Goal: Transaction & Acquisition: Purchase product/service

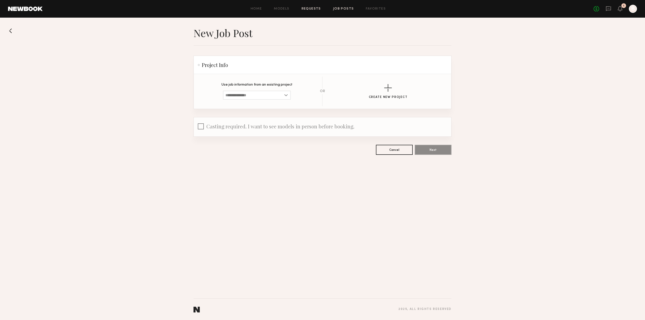
click at [308, 8] on link "Requests" at bounding box center [311, 8] width 19 height 3
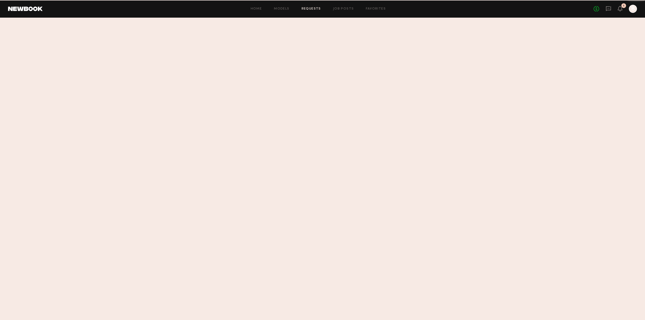
click at [289, 8] on link "Models" at bounding box center [281, 8] width 15 height 3
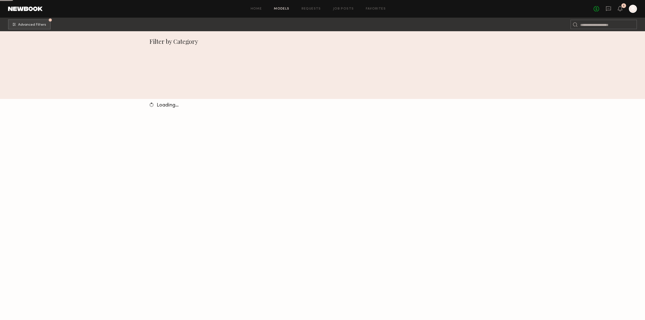
click at [342, 8] on link "Job Posts" at bounding box center [343, 8] width 21 height 3
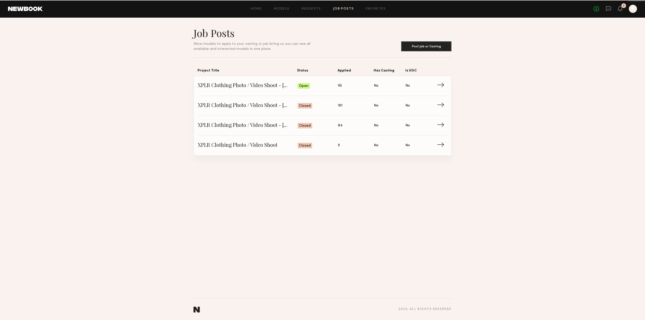
click at [342, 8] on link "Job Posts" at bounding box center [343, 8] width 21 height 3
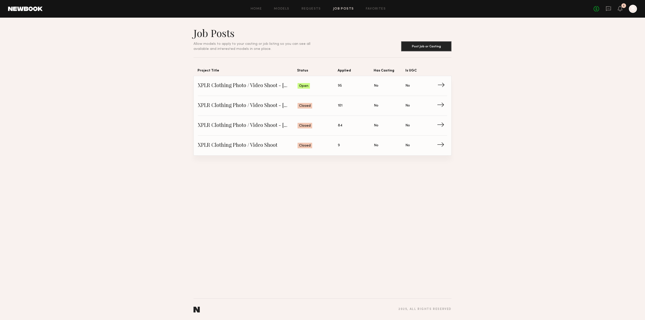
click at [437, 87] on span "Is UGC: No" at bounding box center [422, 86] width 32 height 8
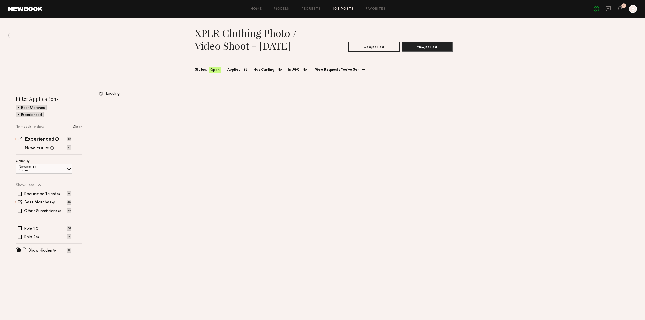
click at [21, 148] on span at bounding box center [20, 148] width 5 height 5
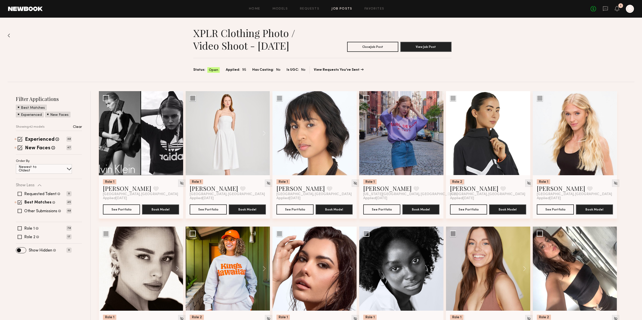
click at [19, 107] on span at bounding box center [19, 107] width 2 height 5
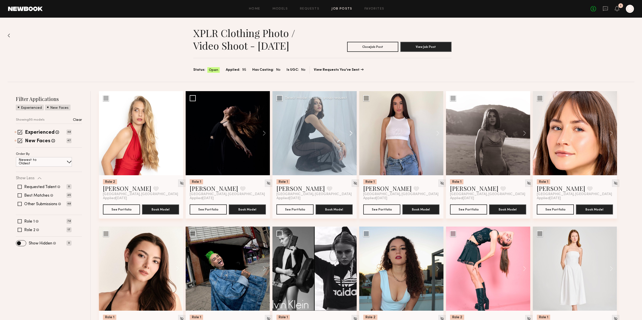
click at [351, 133] on button at bounding box center [348, 133] width 16 height 84
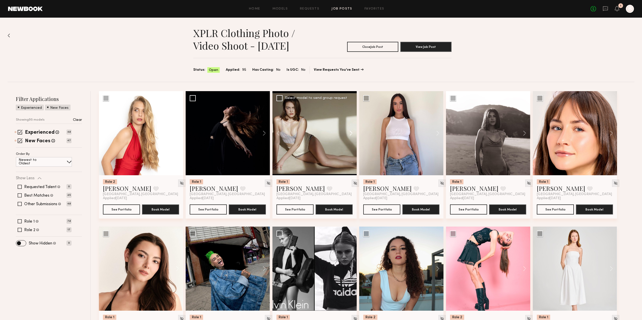
click at [351, 133] on button at bounding box center [348, 133] width 16 height 84
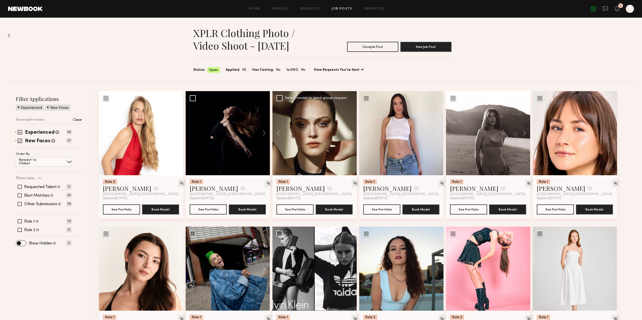
click at [351, 133] on button at bounding box center [348, 133] width 16 height 84
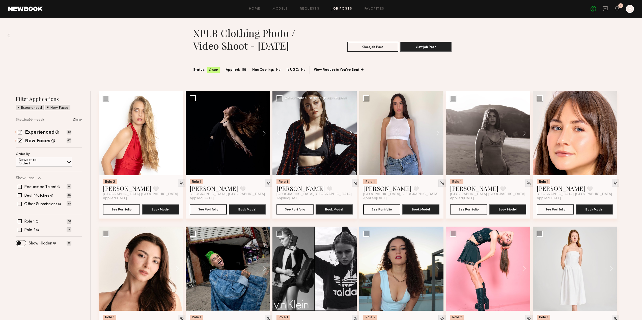
click at [351, 133] on button at bounding box center [348, 133] width 16 height 84
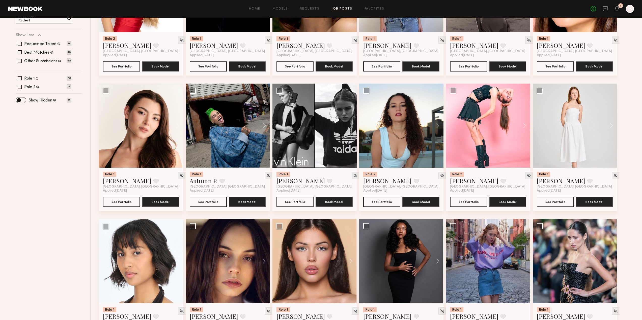
scroll to position [202, 0]
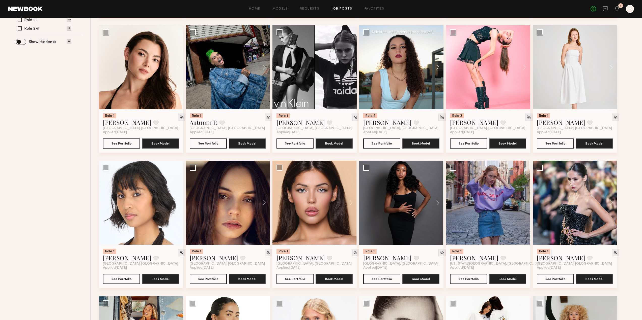
click at [438, 67] on button at bounding box center [435, 67] width 16 height 84
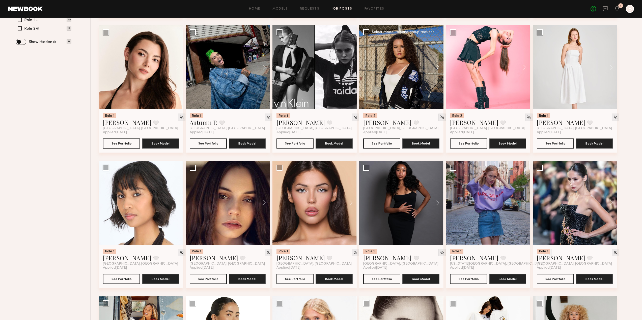
click at [438, 67] on button at bounding box center [435, 67] width 16 height 84
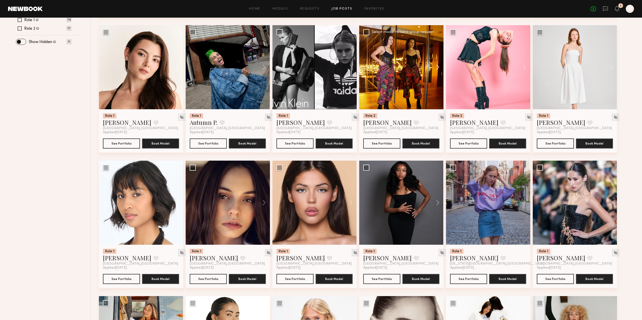
click at [438, 67] on button at bounding box center [435, 67] width 16 height 84
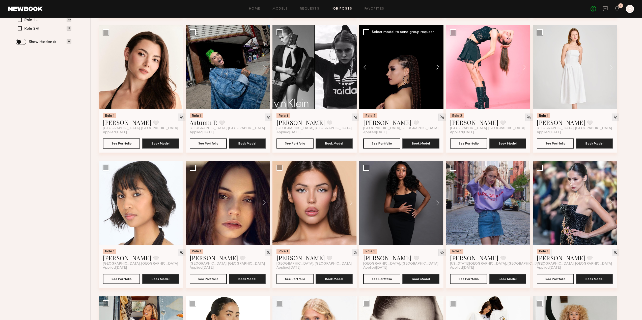
click at [438, 67] on button at bounding box center [435, 67] width 16 height 84
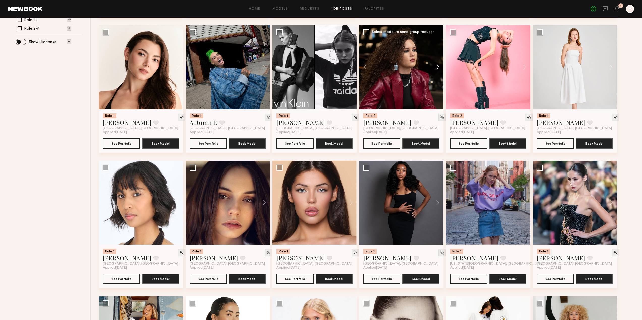
click at [438, 67] on button at bounding box center [435, 67] width 16 height 84
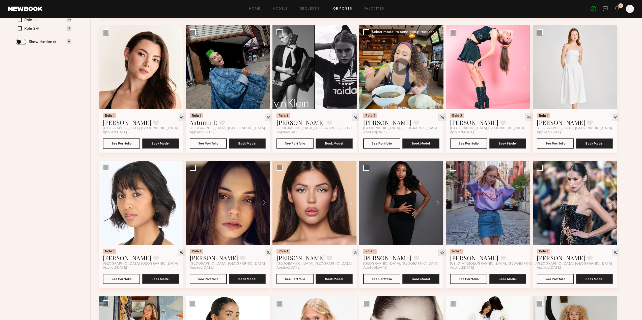
click at [438, 67] on button at bounding box center [435, 67] width 16 height 84
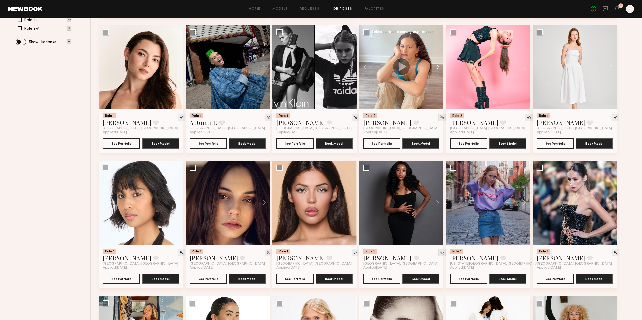
click at [438, 67] on button at bounding box center [435, 67] width 16 height 84
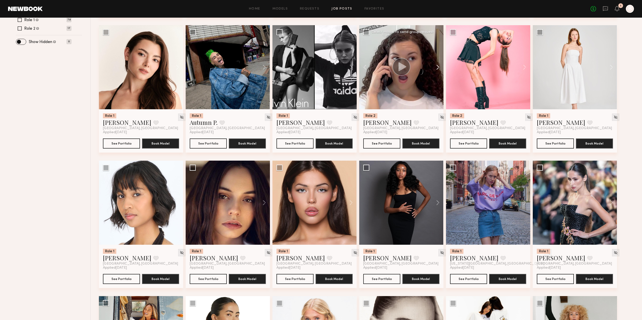
click at [438, 67] on button at bounding box center [435, 67] width 16 height 84
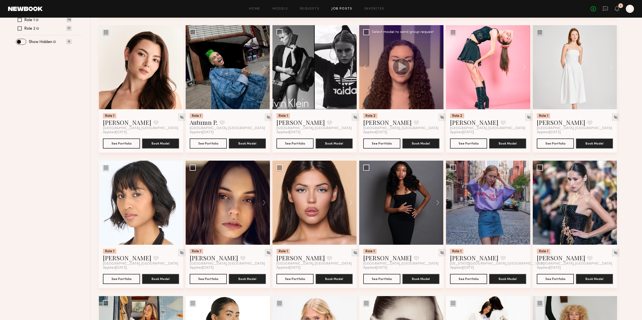
click at [438, 67] on div at bounding box center [401, 67] width 84 height 84
click at [376, 124] on link "[PERSON_NAME]" at bounding box center [387, 122] width 48 height 8
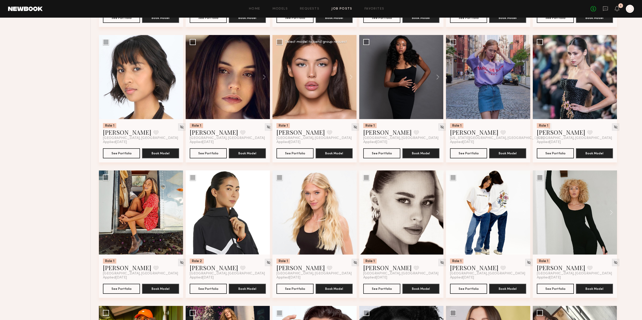
scroll to position [277, 0]
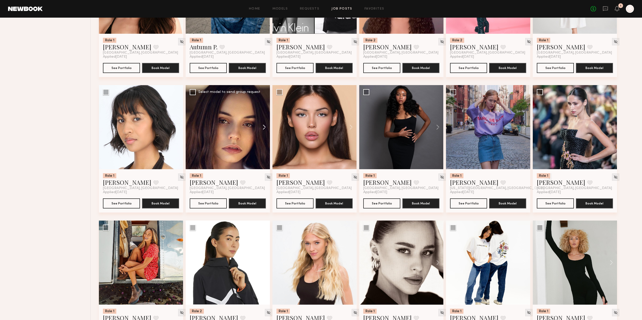
click at [263, 130] on button at bounding box center [262, 127] width 16 height 84
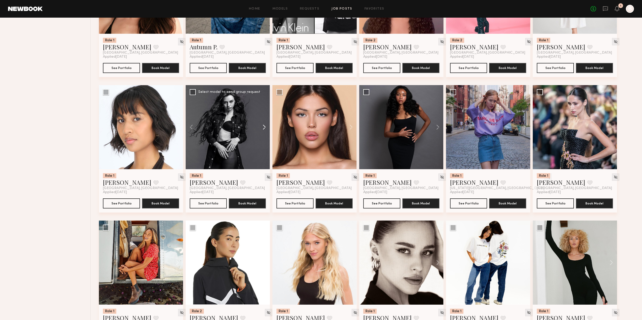
click at [264, 126] on button at bounding box center [262, 127] width 16 height 84
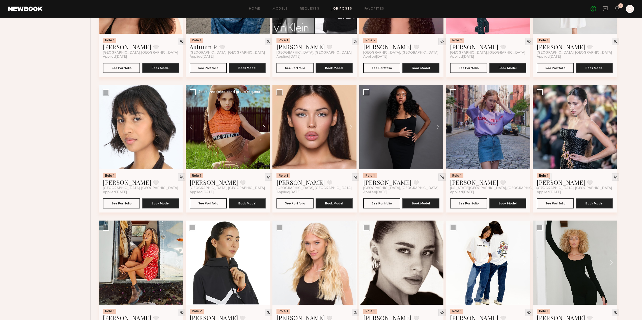
click at [264, 126] on button at bounding box center [262, 127] width 16 height 84
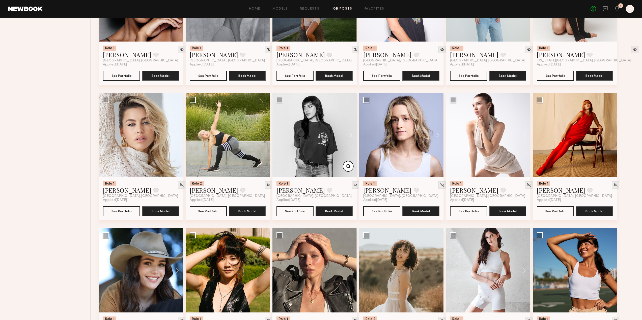
scroll to position [1387, 0]
